Goal: Task Accomplishment & Management: Manage account settings

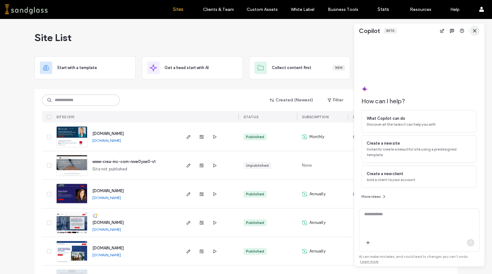
click at [475, 30] on icon "button" at bounding box center [474, 30] width 5 height 5
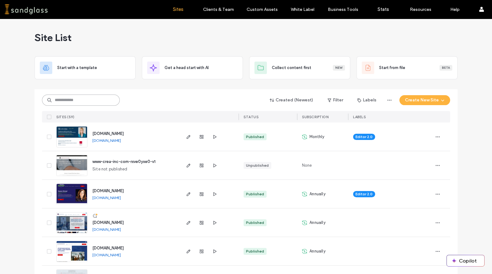
click at [94, 100] on input at bounding box center [81, 100] width 78 height 11
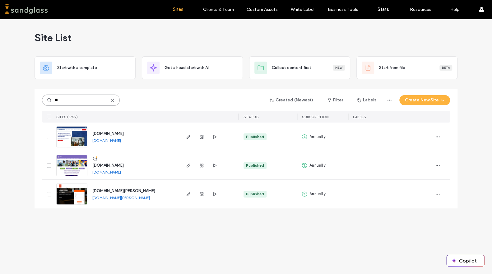
type input "**"
click at [81, 196] on img at bounding box center [72, 205] width 30 height 42
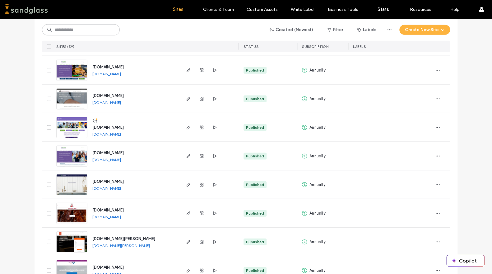
scroll to position [825, 0]
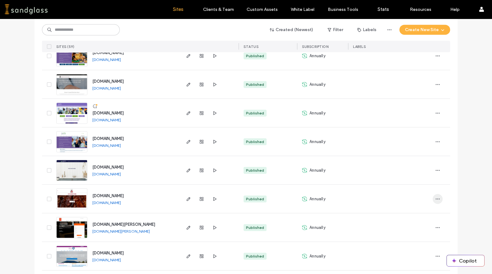
click at [436, 201] on span "button" at bounding box center [438, 199] width 10 height 10
click at [421, 180] on span "Site Dashboard" at bounding box center [411, 178] width 29 height 6
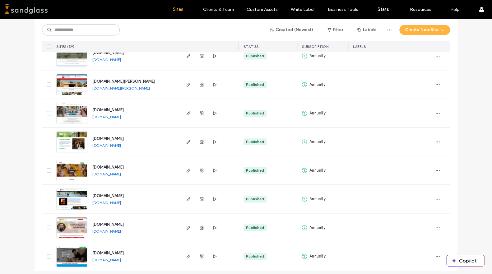
scroll to position [1544, 0]
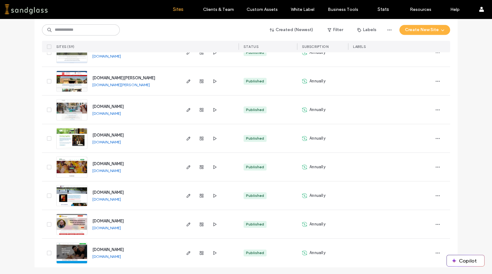
click at [113, 140] on link "www.affordablehousingconference.org" at bounding box center [106, 142] width 29 height 5
click at [436, 195] on use "button" at bounding box center [438, 195] width 4 height 1
click at [422, 177] on span "Site Dashboard" at bounding box center [411, 175] width 29 height 6
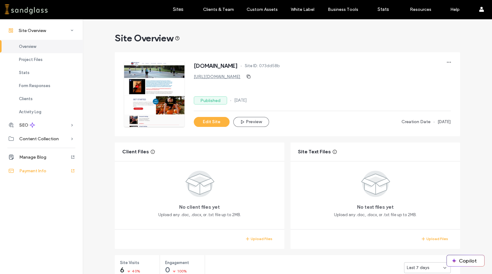
click at [35, 170] on span "Payment Info" at bounding box center [32, 170] width 27 height 5
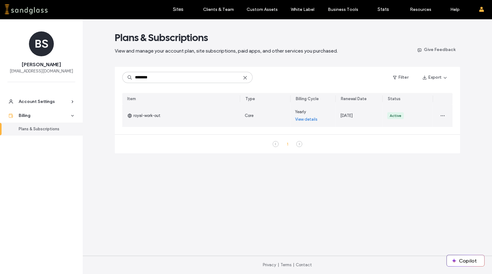
click at [311, 119] on link "View details" at bounding box center [306, 119] width 22 height 6
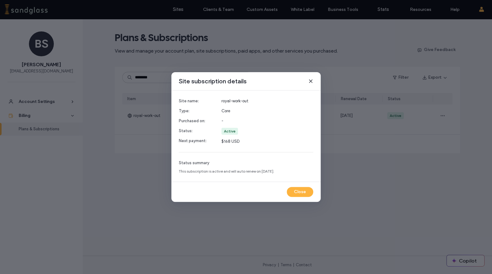
click at [311, 81] on use at bounding box center [310, 81] width 3 height 3
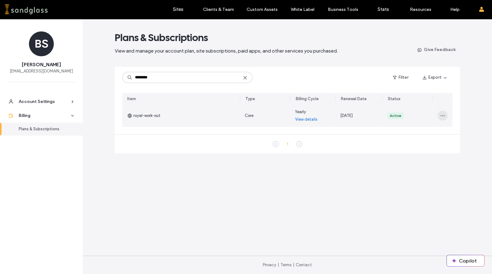
click at [444, 113] on span "button" at bounding box center [443, 116] width 10 height 10
click at [420, 164] on span "View Payment History" at bounding box center [417, 167] width 40 height 6
